Goal: Navigation & Orientation: Find specific page/section

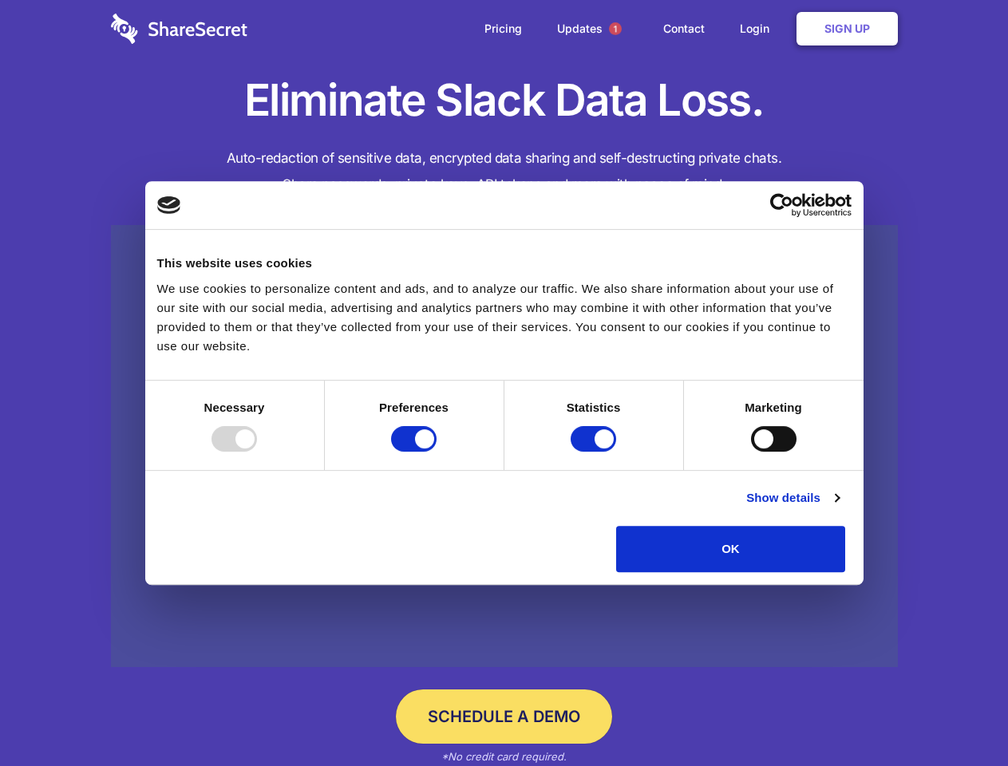
click at [257, 452] on div at bounding box center [234, 439] width 45 height 26
click at [437, 452] on input "Preferences" at bounding box center [413, 439] width 45 height 26
checkbox input "false"
click at [595, 452] on input "Statistics" at bounding box center [593, 439] width 45 height 26
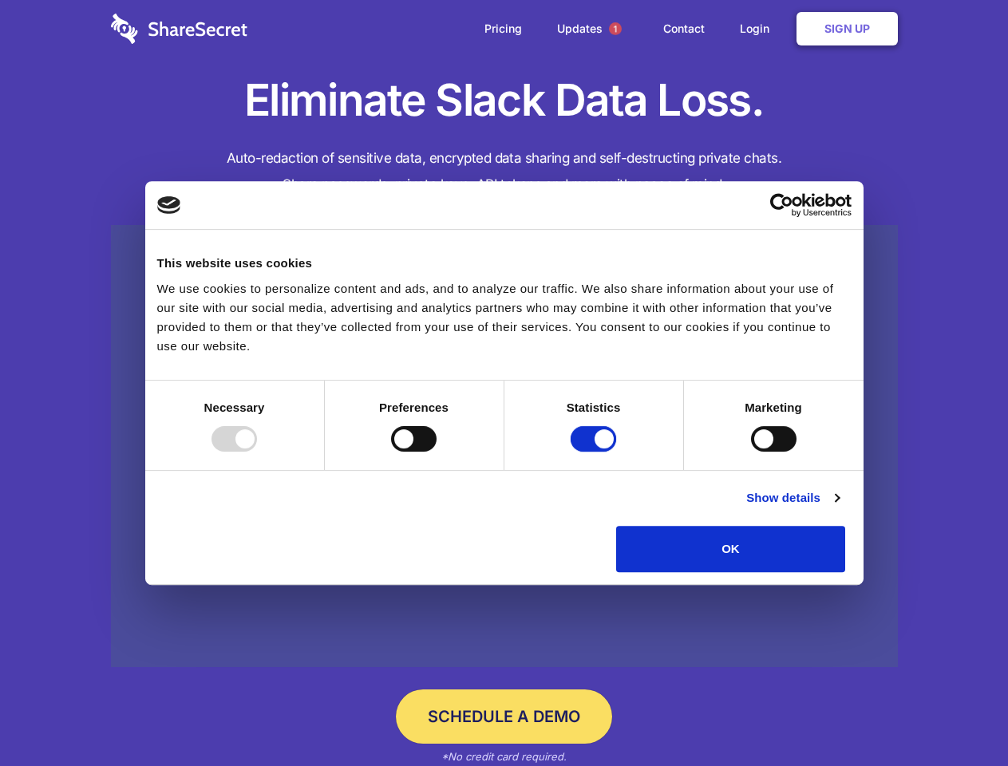
checkbox input "false"
click at [751, 452] on input "Marketing" at bounding box center [773, 439] width 45 height 26
checkbox input "true"
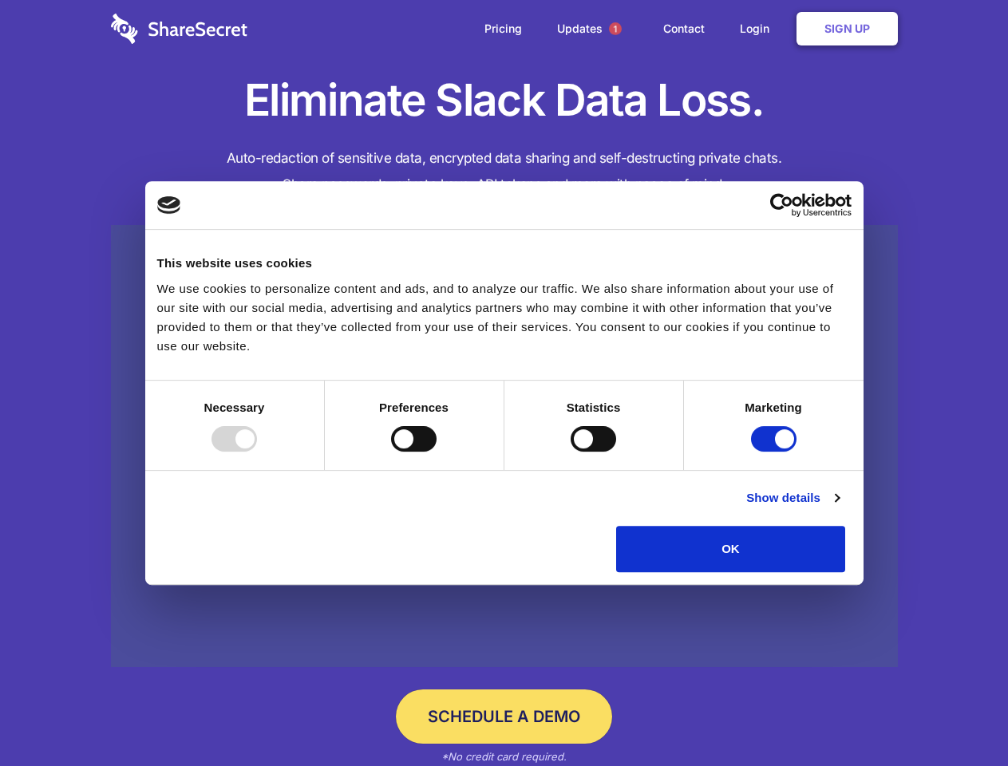
click at [839, 508] on link "Show details" at bounding box center [792, 498] width 93 height 19
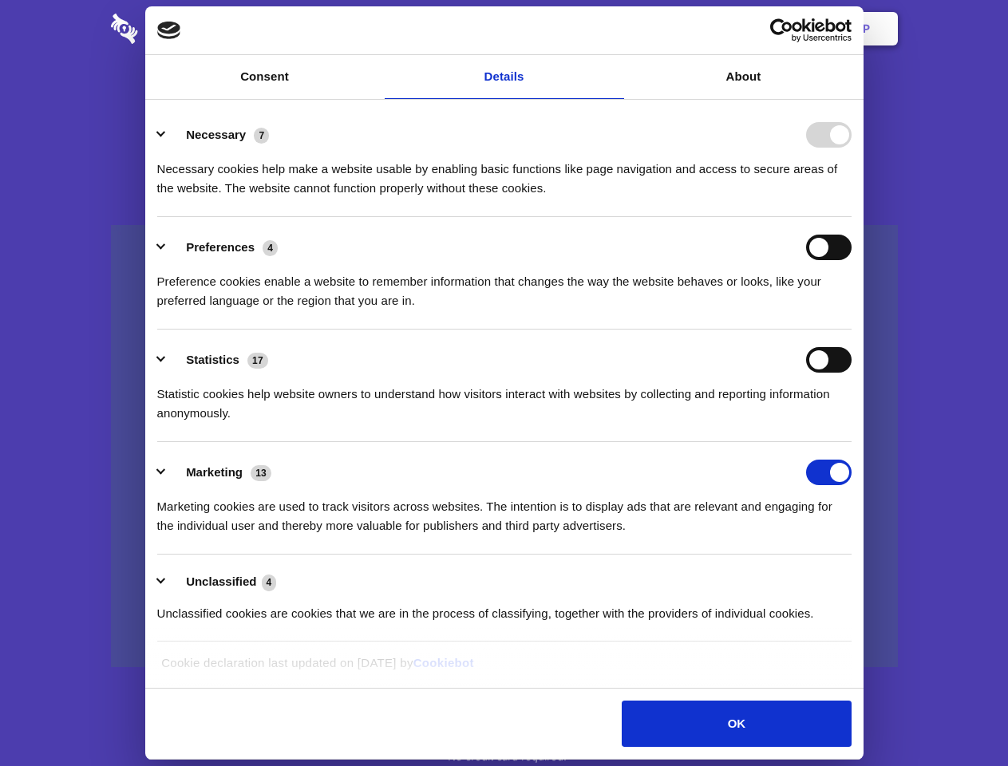
click at [852, 217] on li "Necessary 7 Necessary cookies help make a website usable by enabling basic func…" at bounding box center [504, 161] width 694 height 113
click at [615, 29] on span "1" at bounding box center [615, 28] width 13 height 13
